Goal: Use online tool/utility: Utilize a website feature to perform a specific function

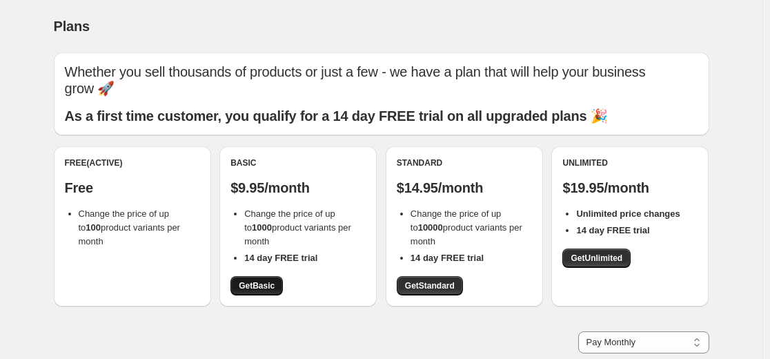
click at [279, 290] on link "Get Basic" at bounding box center [256, 285] width 52 height 19
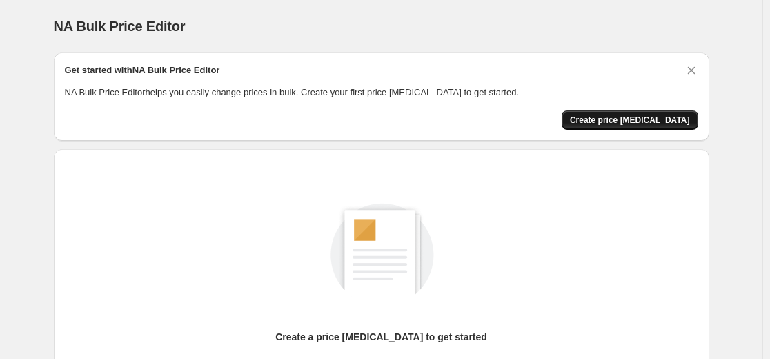
click at [617, 117] on span "Create price [MEDICAL_DATA]" at bounding box center [630, 120] width 120 height 11
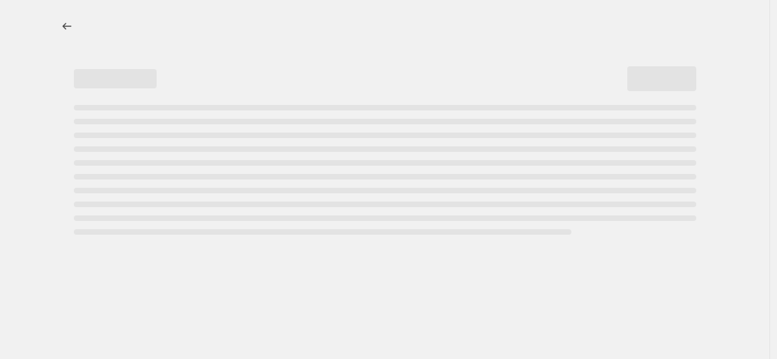
select select "percentage"
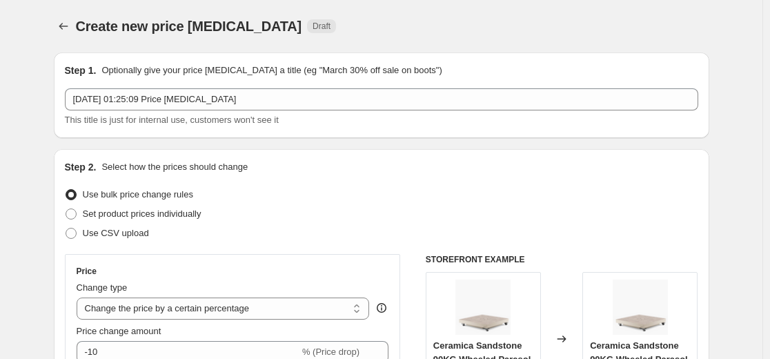
scroll to position [276, 0]
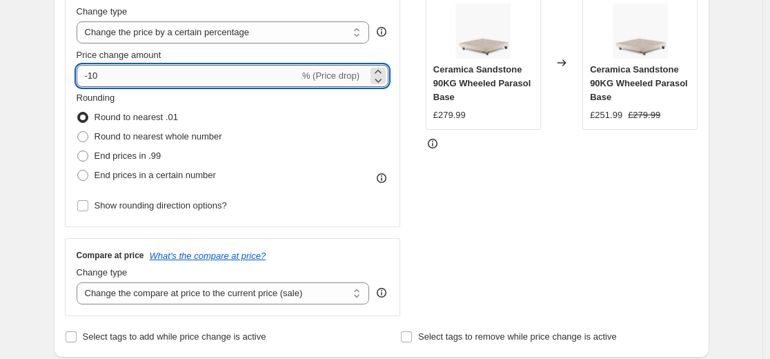
click at [181, 75] on input "-10" at bounding box center [188, 76] width 223 height 22
type input "-1"
type input "-50"
click at [466, 197] on div "STOREFRONT EXAMPLE Ceramica Sandstone 90KG Wheeled Parasol Base £279.99 Changed…" at bounding box center [562, 147] width 273 height 338
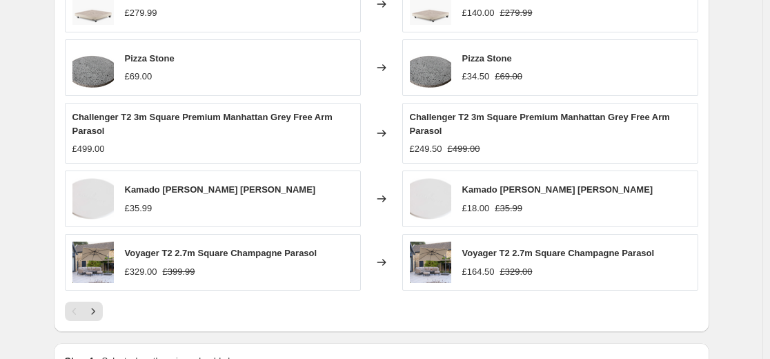
scroll to position [1025, 0]
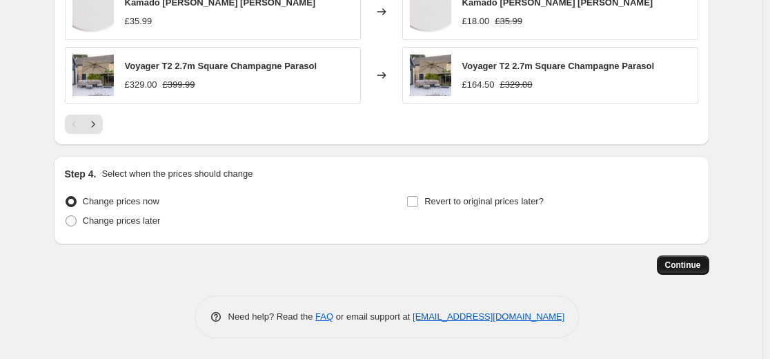
click at [688, 269] on span "Continue" at bounding box center [683, 264] width 36 height 11
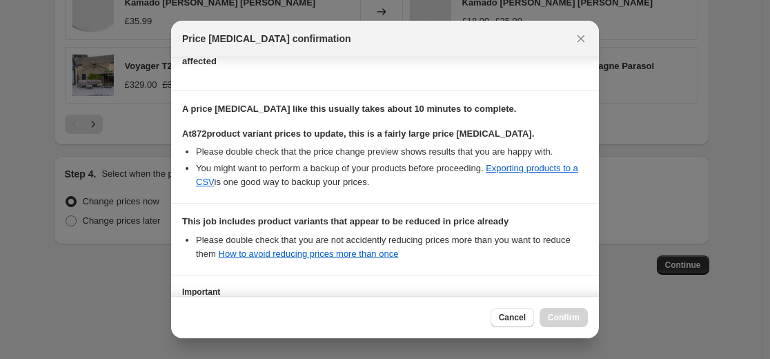
scroll to position [298, 0]
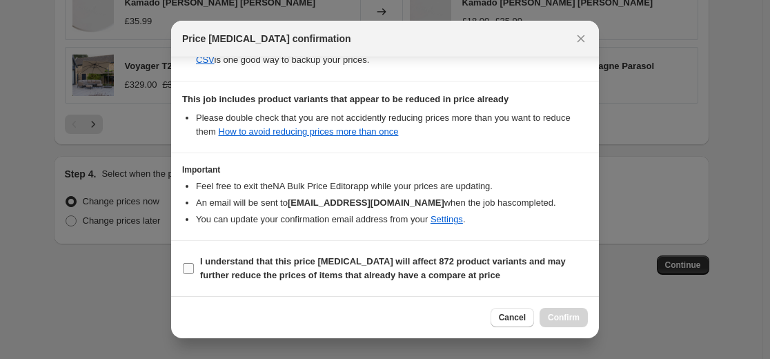
click at [239, 267] on b "I understand that this price [MEDICAL_DATA] will affect 872 product variants an…" at bounding box center [383, 268] width 366 height 24
click at [194, 267] on input "I understand that this price [MEDICAL_DATA] will affect 872 product variants an…" at bounding box center [188, 268] width 11 height 11
checkbox input "true"
click at [553, 316] on span "Confirm" at bounding box center [564, 317] width 32 height 11
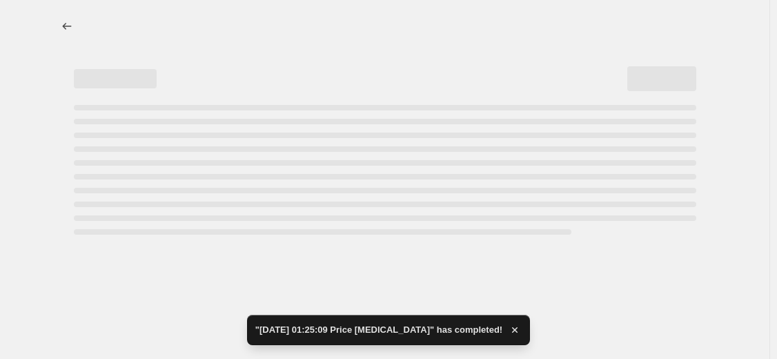
select select "percentage"
